Goal: Transaction & Acquisition: Download file/media

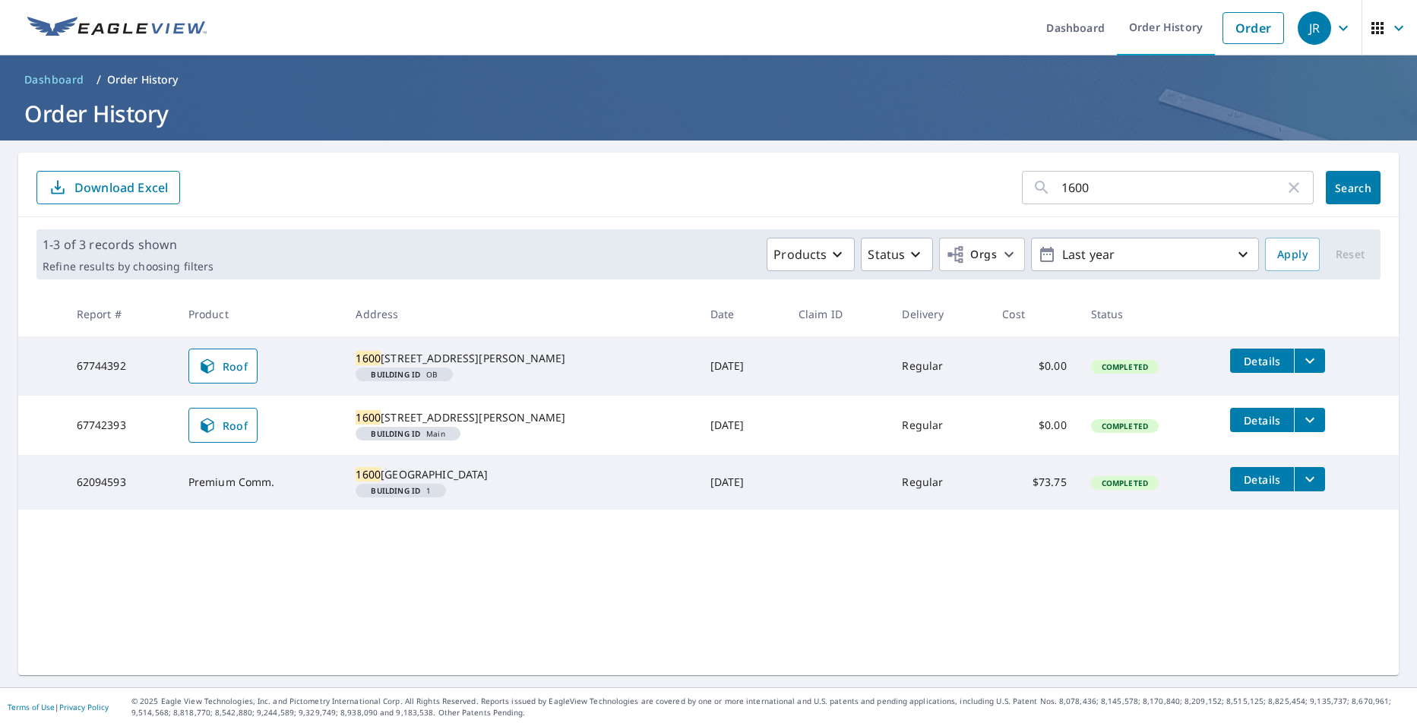
click at [722, 188] on icon "button" at bounding box center [1294, 188] width 18 height 18
click at [722, 185] on input "text" at bounding box center [1187, 187] width 252 height 43
click at [399, 178] on form "​ Search Download Excel" at bounding box center [708, 187] width 1344 height 33
click at [722, 209] on div "​ Search Download Excel" at bounding box center [708, 185] width 1381 height 65
click at [722, 17] on link "Order" at bounding box center [1254, 28] width 62 height 32
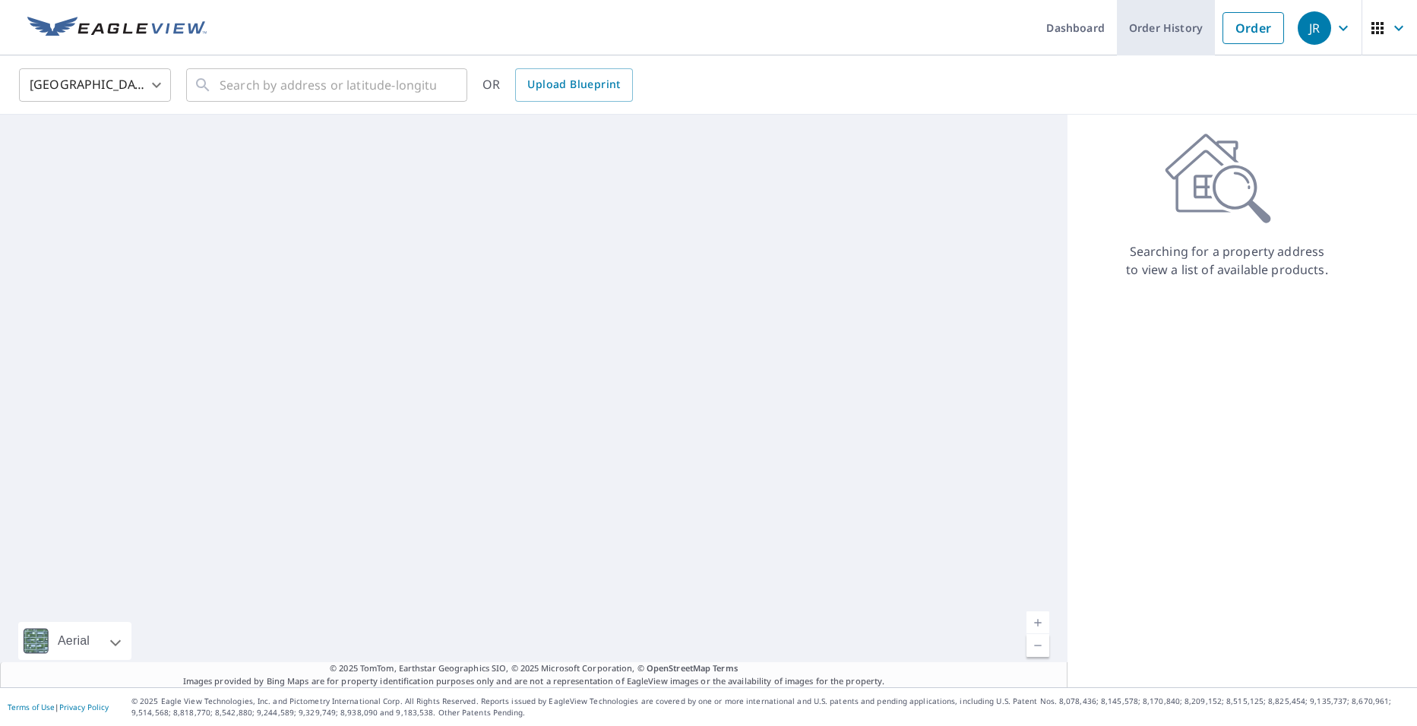
click at [722, 32] on link "Order History" at bounding box center [1166, 27] width 98 height 55
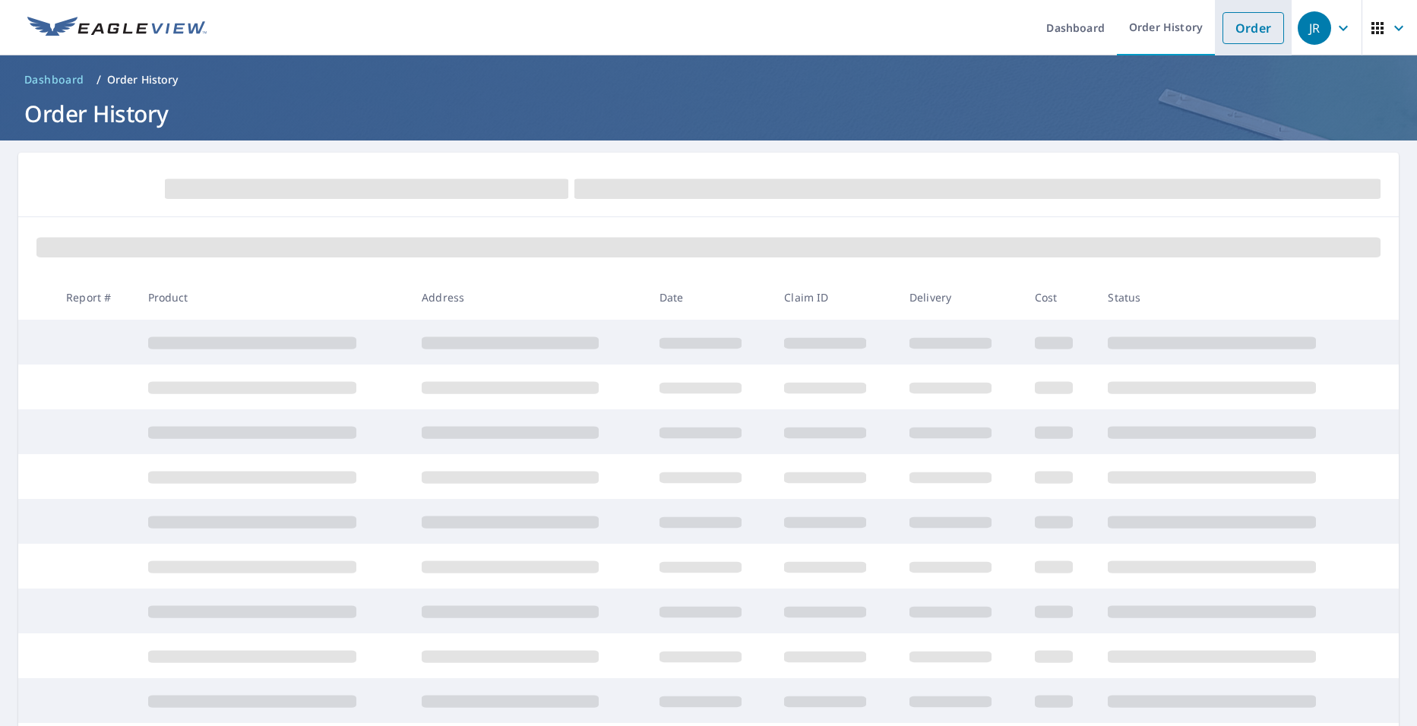
click at [722, 35] on link "Order" at bounding box center [1254, 28] width 62 height 32
click at [722, 35] on link "Dashboard" at bounding box center [1075, 27] width 83 height 55
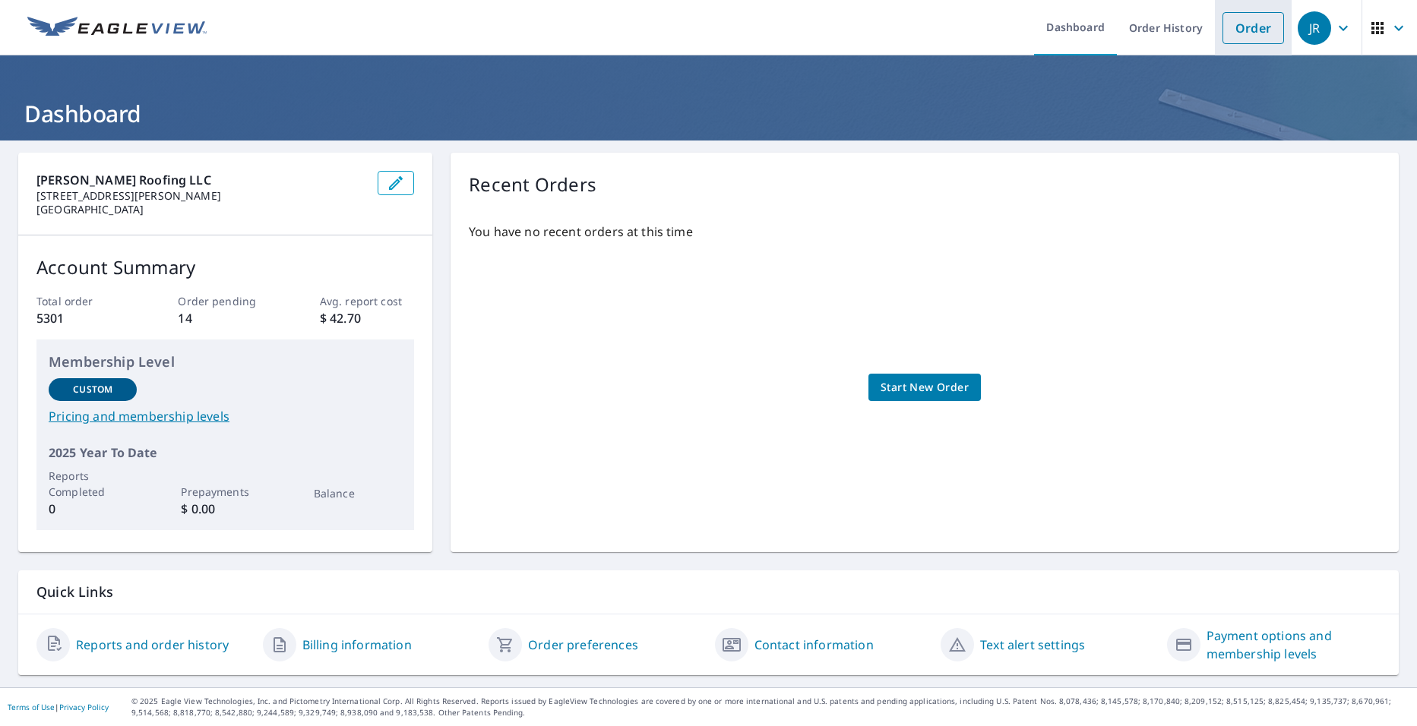
click at [722, 36] on link "Order" at bounding box center [1254, 28] width 62 height 32
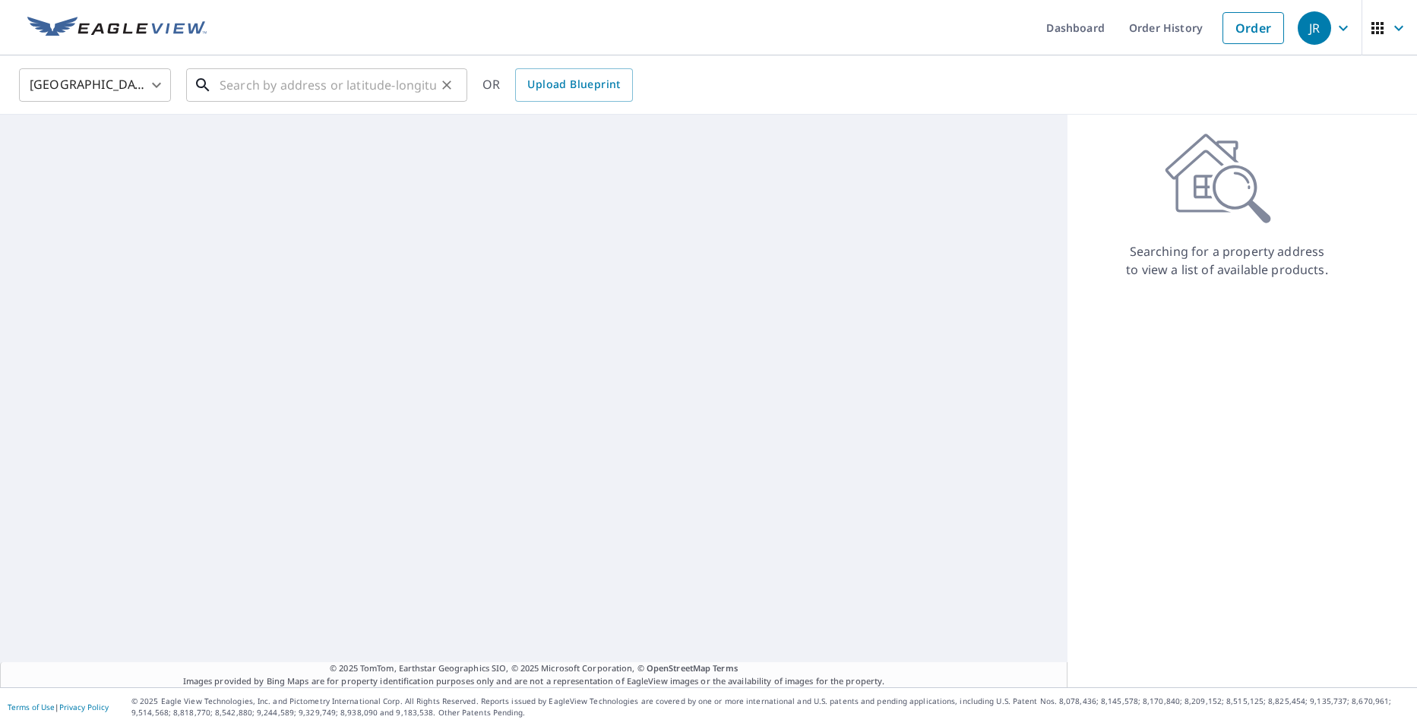
click at [307, 79] on input "text" at bounding box center [328, 85] width 217 height 43
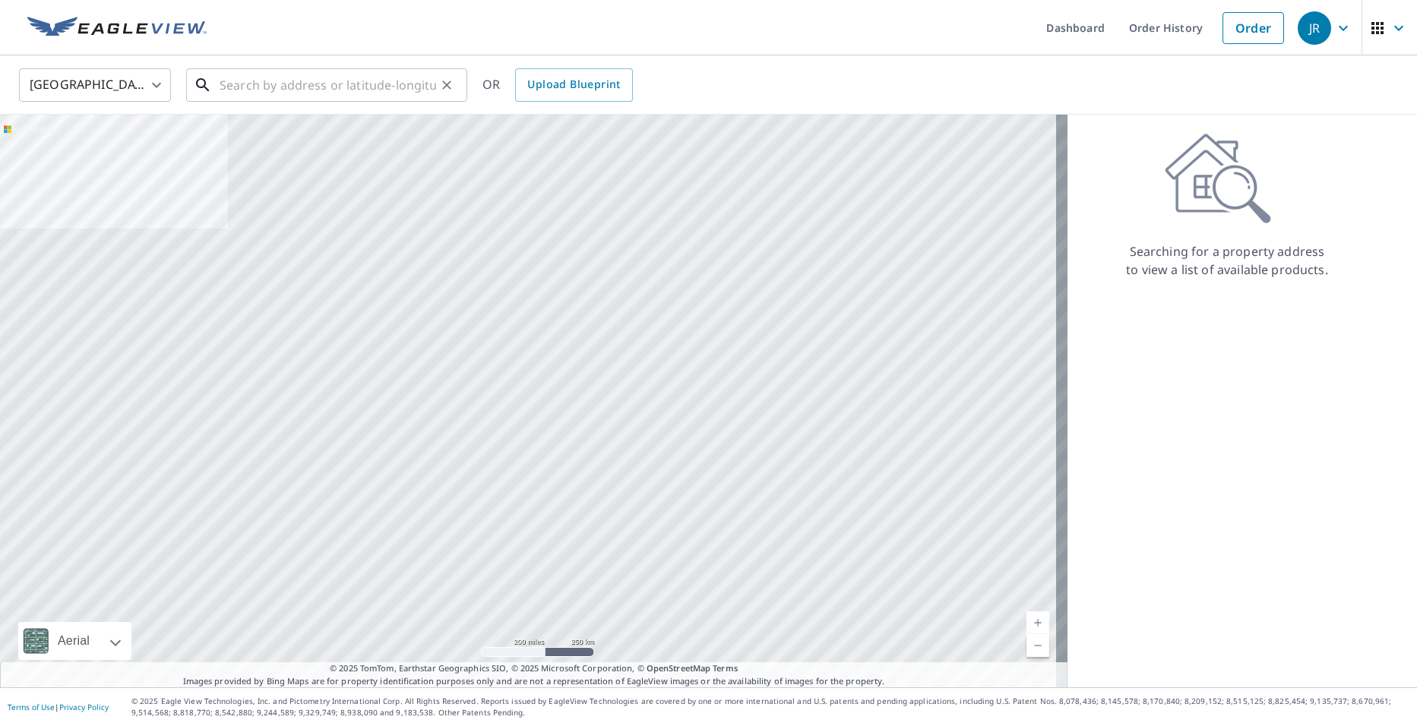
click at [358, 85] on input "text" at bounding box center [328, 85] width 217 height 43
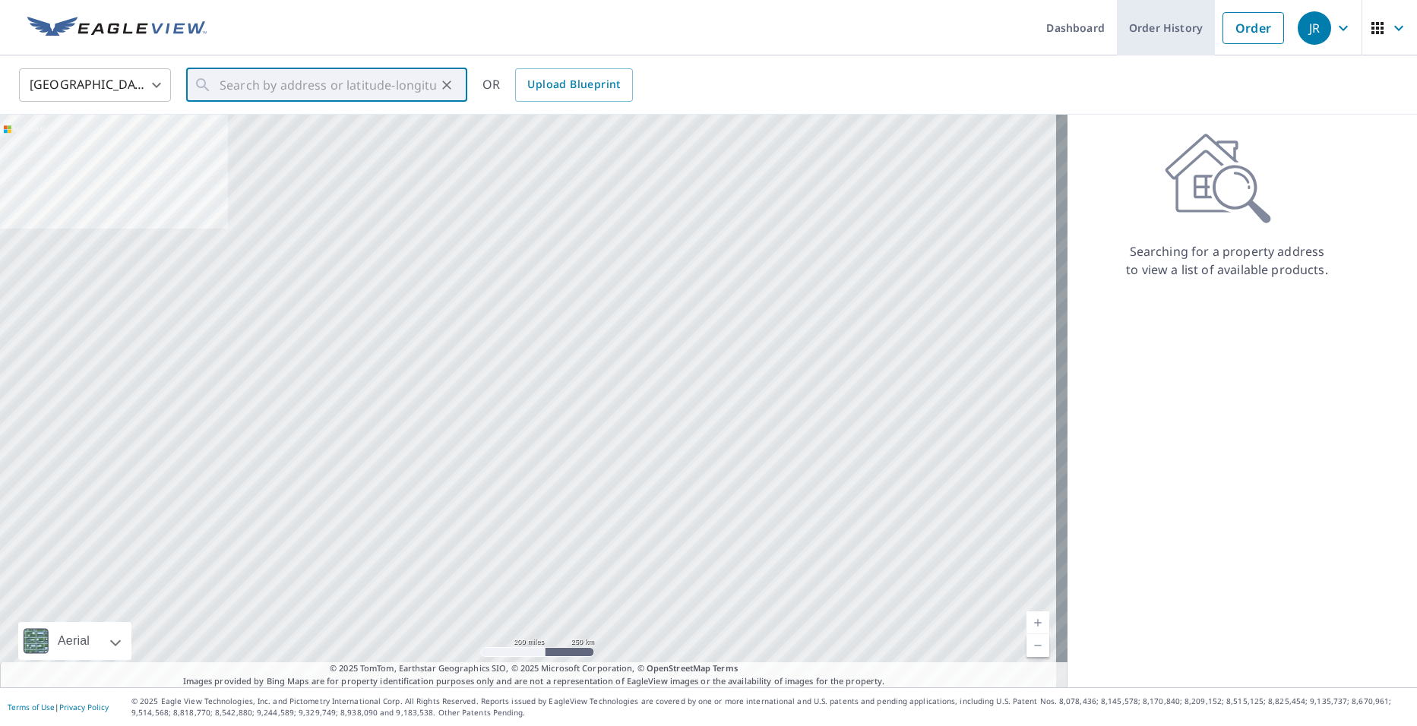
click at [722, 27] on link "Order History" at bounding box center [1166, 27] width 98 height 55
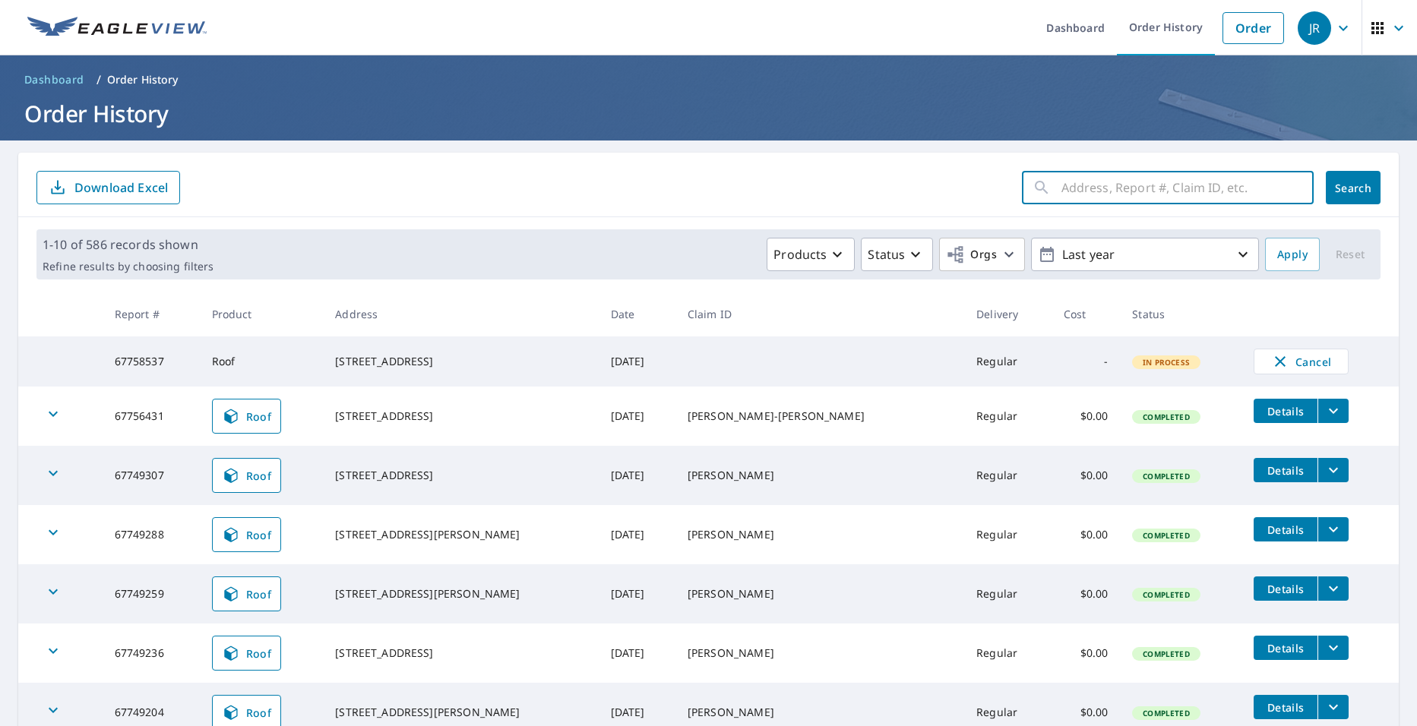
click at [722, 179] on input "text" at bounding box center [1187, 187] width 252 height 43
type input "2328"
click button "Search" at bounding box center [1353, 187] width 55 height 33
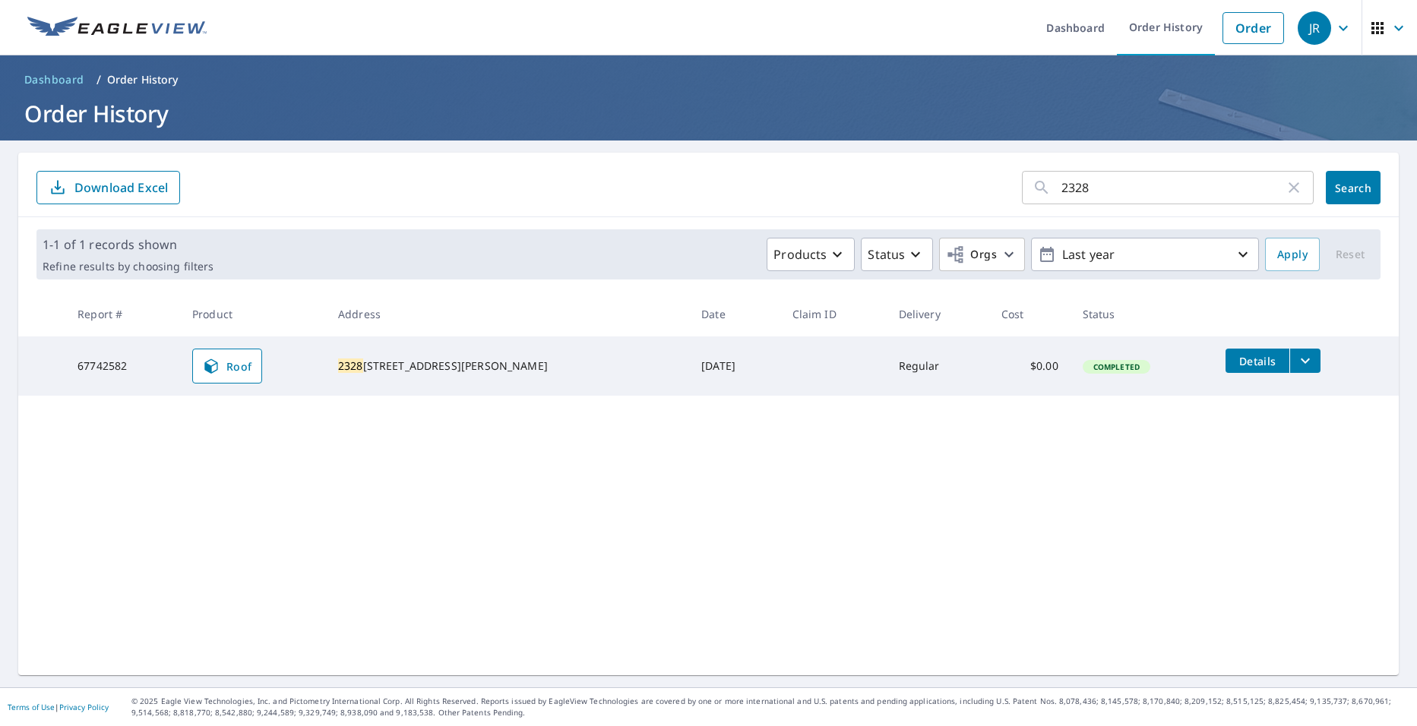
click at [722, 362] on icon "filesDropdownBtn-67742582" at bounding box center [1305, 361] width 18 height 18
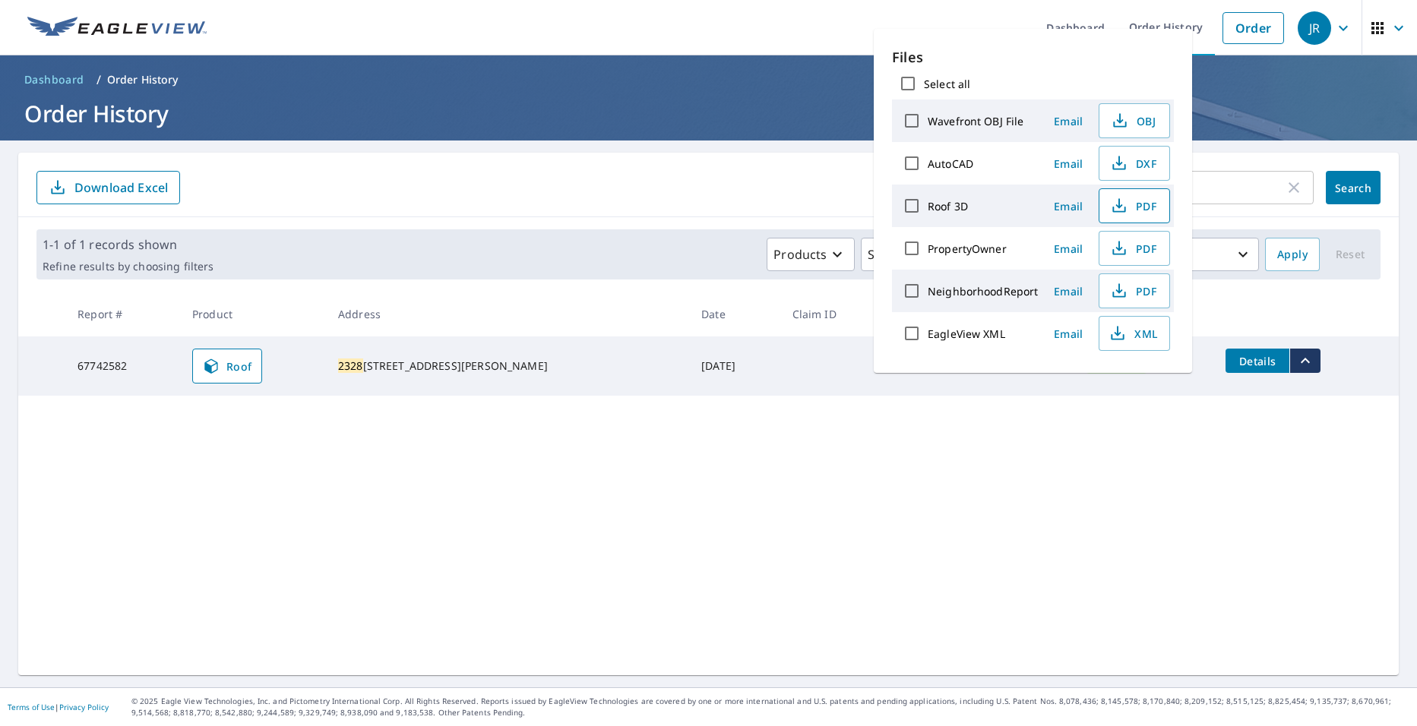
click at [722, 209] on span "PDF" at bounding box center [1133, 206] width 49 height 18
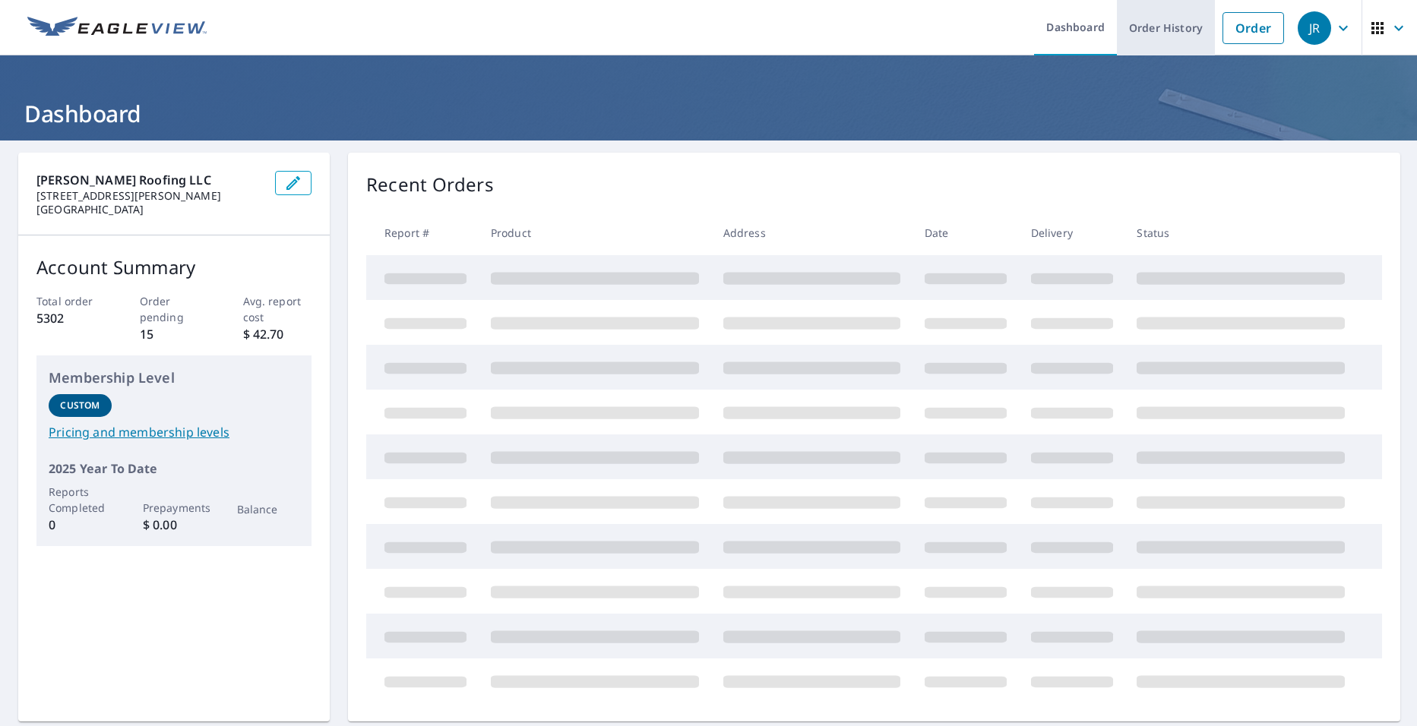
click at [1169, 35] on link "Order History" at bounding box center [1166, 27] width 98 height 55
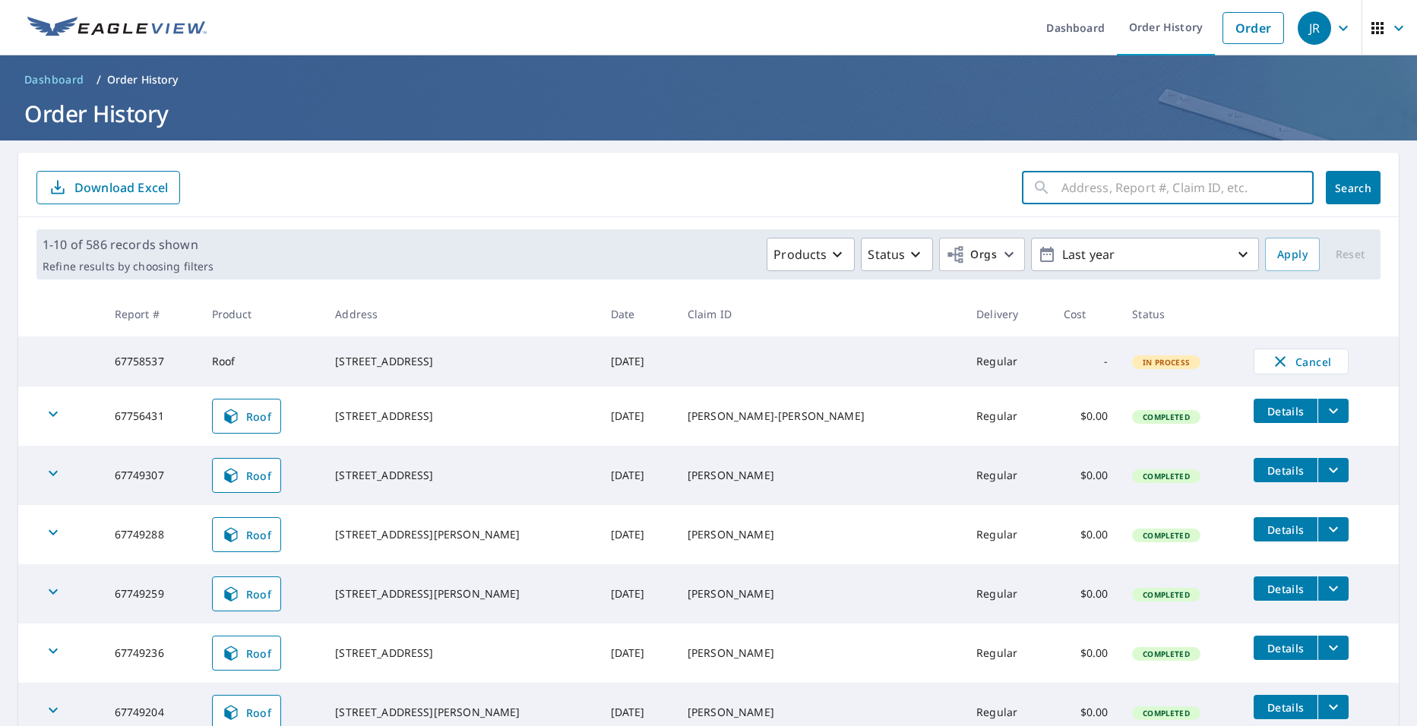
click at [1099, 190] on input "text" at bounding box center [1187, 187] width 252 height 43
click at [1103, 185] on input "[STREET_ADDRESS]" at bounding box center [1172, 187] width 223 height 43
type input "[STREET_ADDRESS][PERSON_NAME]"
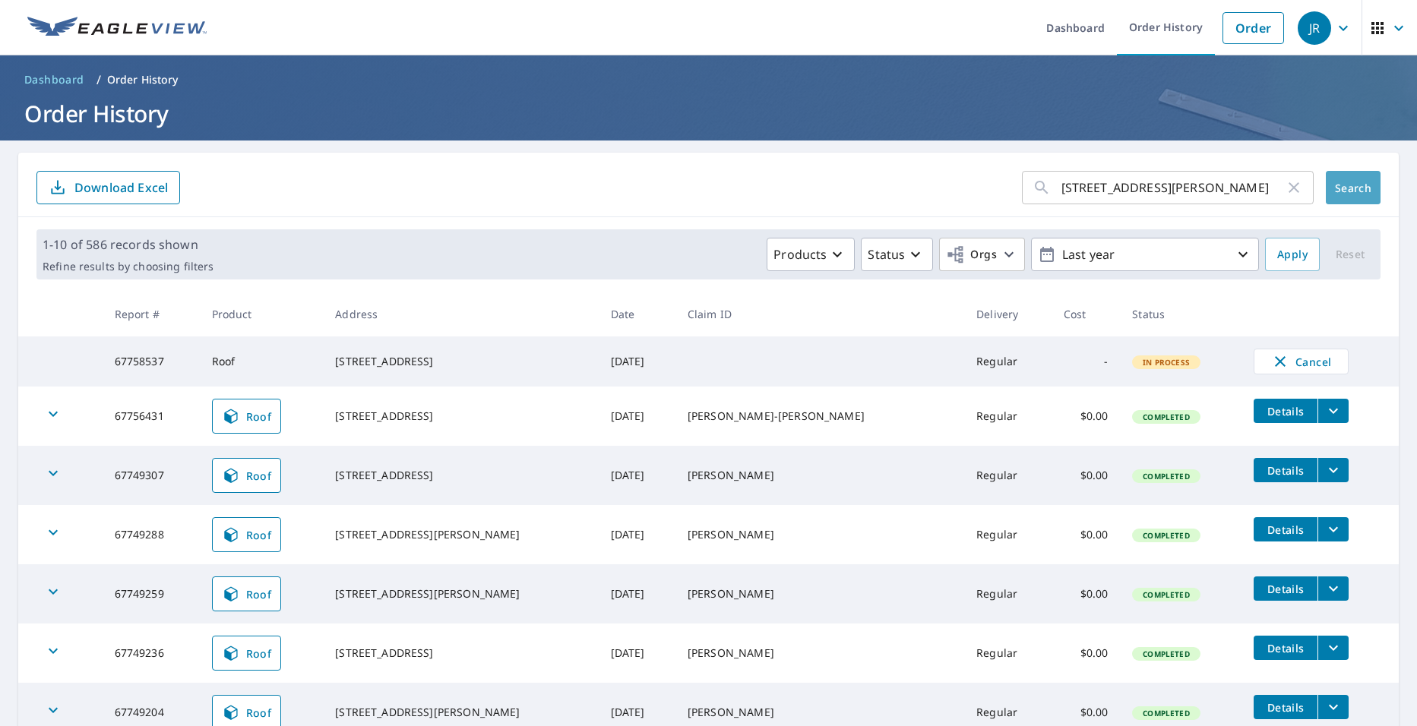
click at [1338, 183] on span "Search" at bounding box center [1353, 188] width 30 height 14
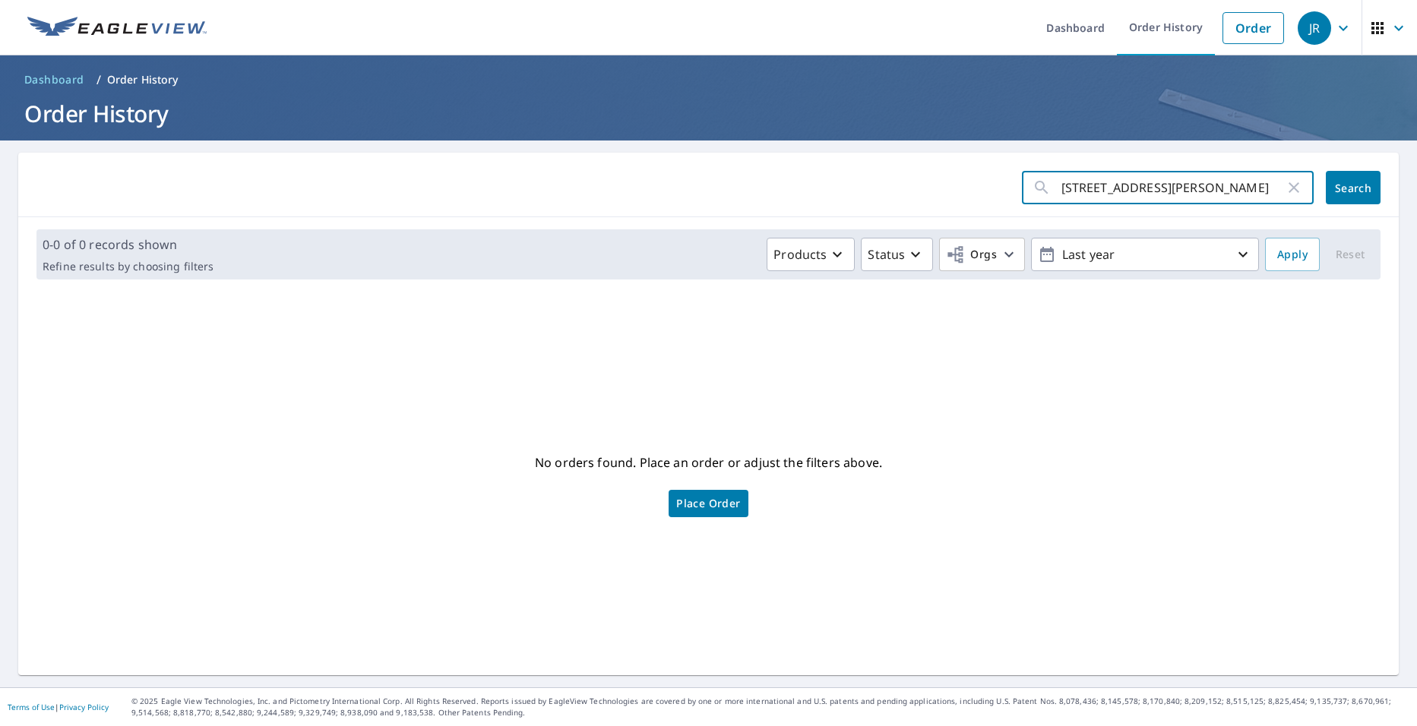
click at [1122, 190] on input "[STREET_ADDRESS][PERSON_NAME]" at bounding box center [1172, 187] width 223 height 43
type input "[STREET_ADDRESS][PERSON_NAME]"
click at [1326, 188] on button "Search" at bounding box center [1353, 187] width 55 height 33
click at [1288, 185] on icon "button" at bounding box center [1294, 188] width 18 height 18
click at [1121, 182] on input "text" at bounding box center [1187, 187] width 252 height 43
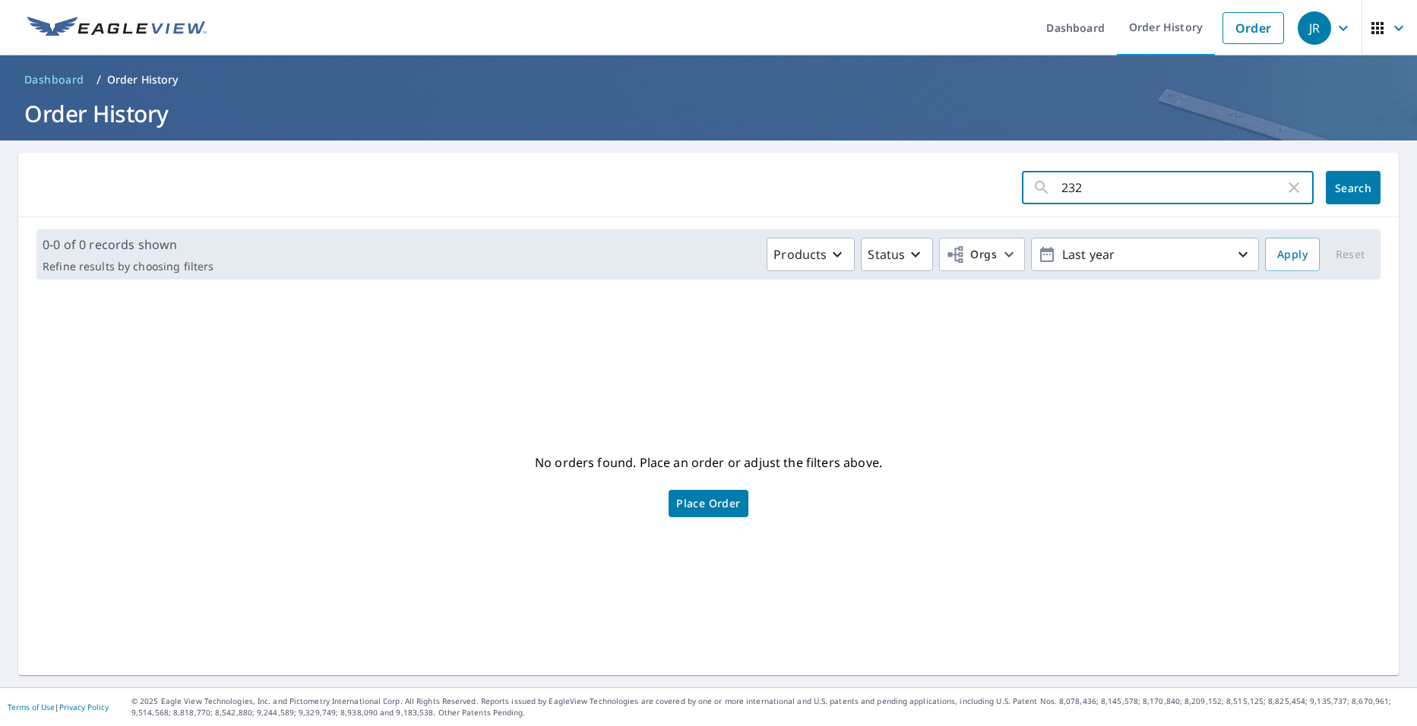
type input "2328"
click button "Search" at bounding box center [1353, 187] width 55 height 33
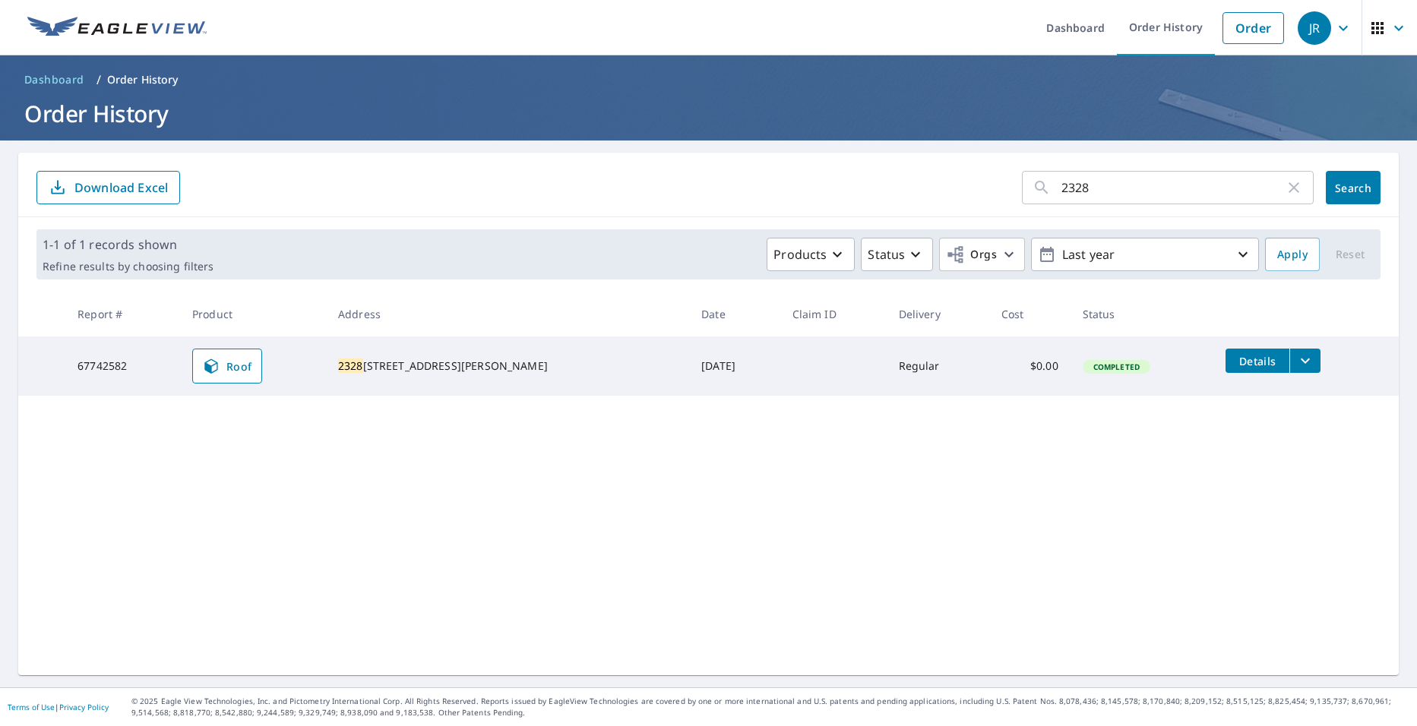
click at [1281, 381] on td "Details" at bounding box center [1305, 361] width 185 height 49
click at [1296, 358] on icon "filesDropdownBtn-67742582" at bounding box center [1305, 361] width 18 height 18
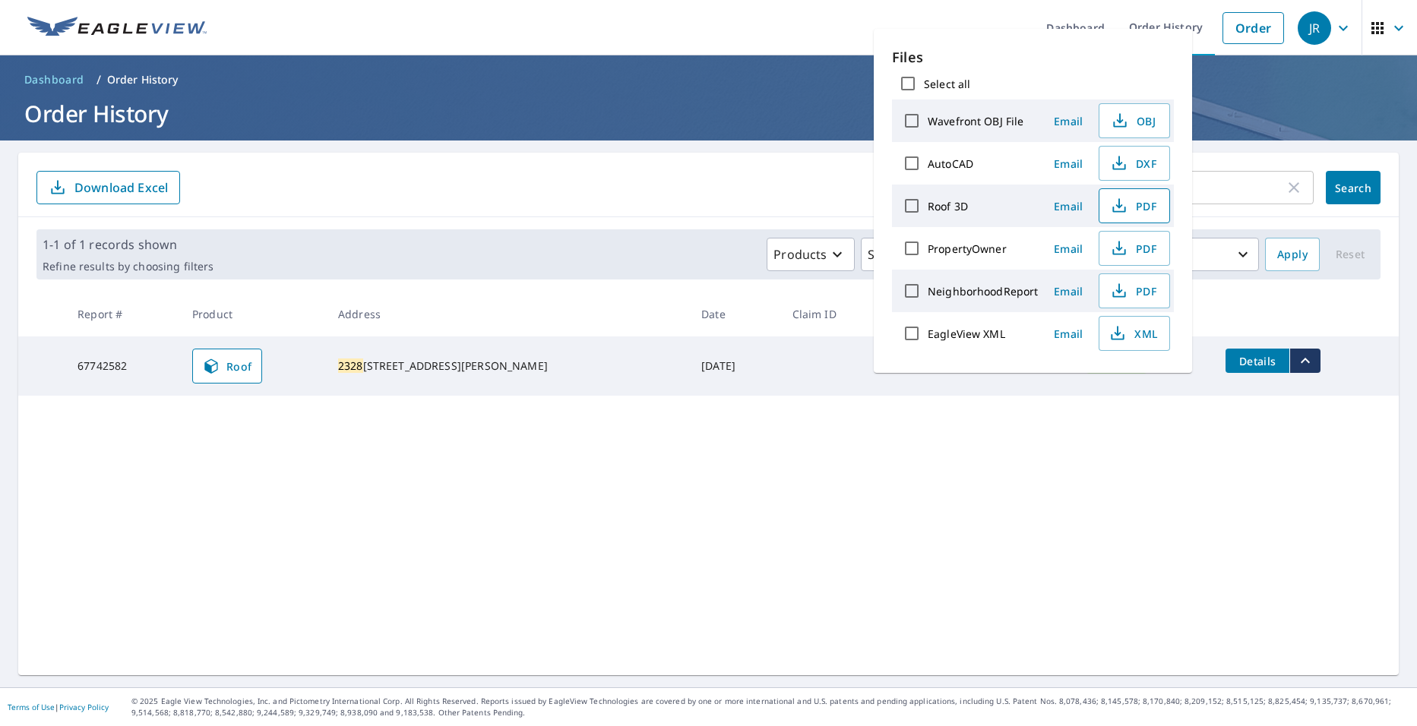
click at [1128, 207] on span "PDF" at bounding box center [1133, 206] width 49 height 18
click at [1055, 633] on div "2328 ​ Search Download Excel 1-1 of 1 records shown Refine results by choosing …" at bounding box center [708, 414] width 1381 height 523
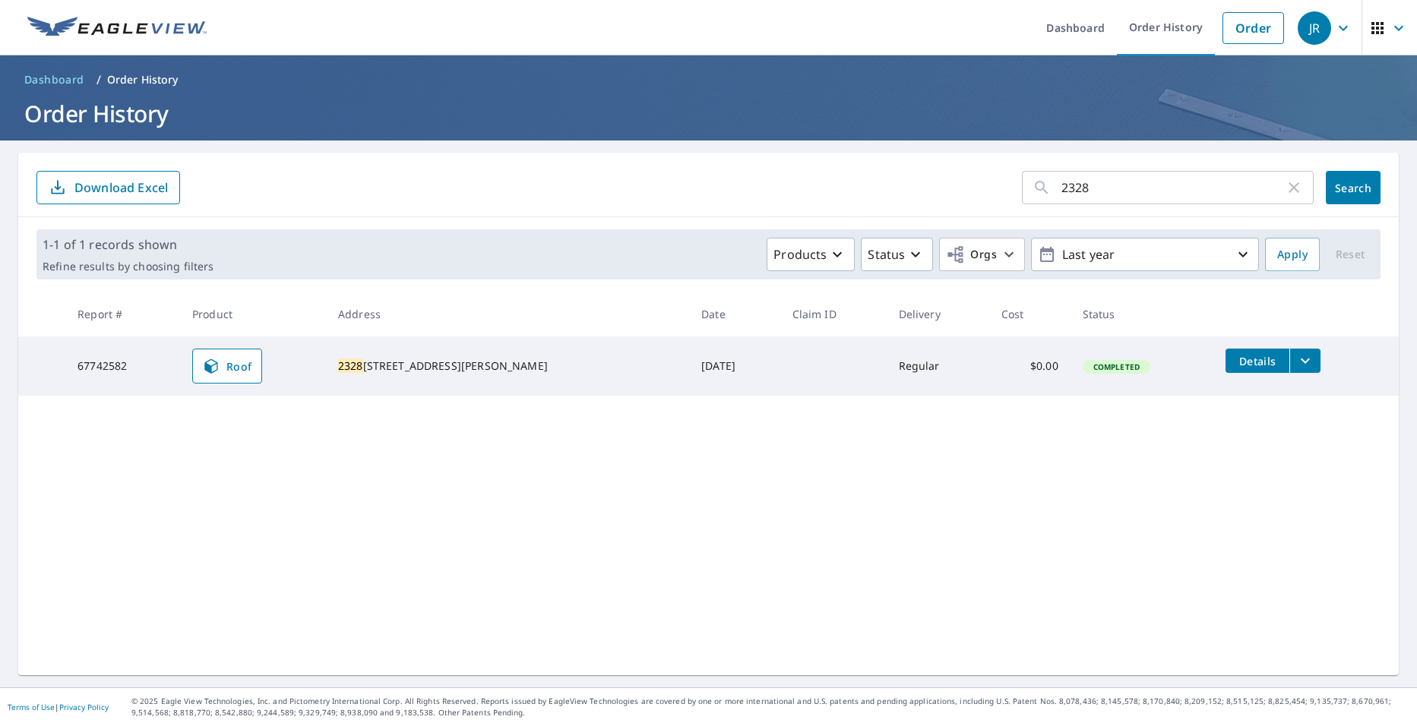
click at [1285, 193] on icon "button" at bounding box center [1294, 188] width 18 height 18
drag, startPoint x: 209, startPoint y: 208, endPoint x: 776, endPoint y: 384, distance: 593.6
click at [815, 443] on div "​ Search Download Excel 1-1 of 1 records shown Refine results by choosing filte…" at bounding box center [708, 414] width 1381 height 523
click at [3, 42] on header "Dashboard Order History Order JR" at bounding box center [708, 27] width 1417 height 55
